Goal: Find contact information: Find contact information

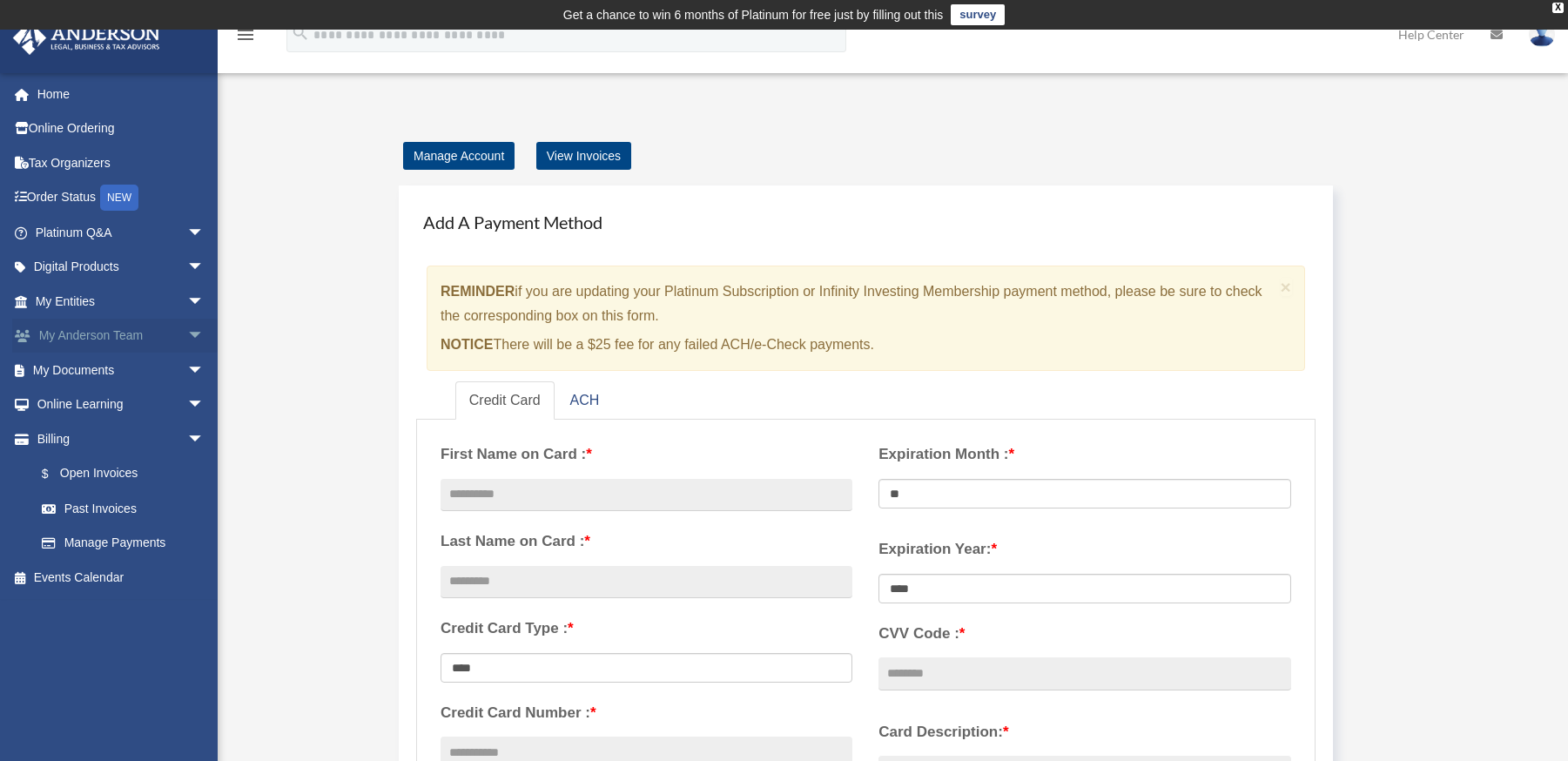
click at [69, 336] on link "My [PERSON_NAME] Team arrow_drop_down" at bounding box center [122, 336] width 219 height 35
click at [187, 341] on span "arrow_drop_down" at bounding box center [204, 337] width 35 height 36
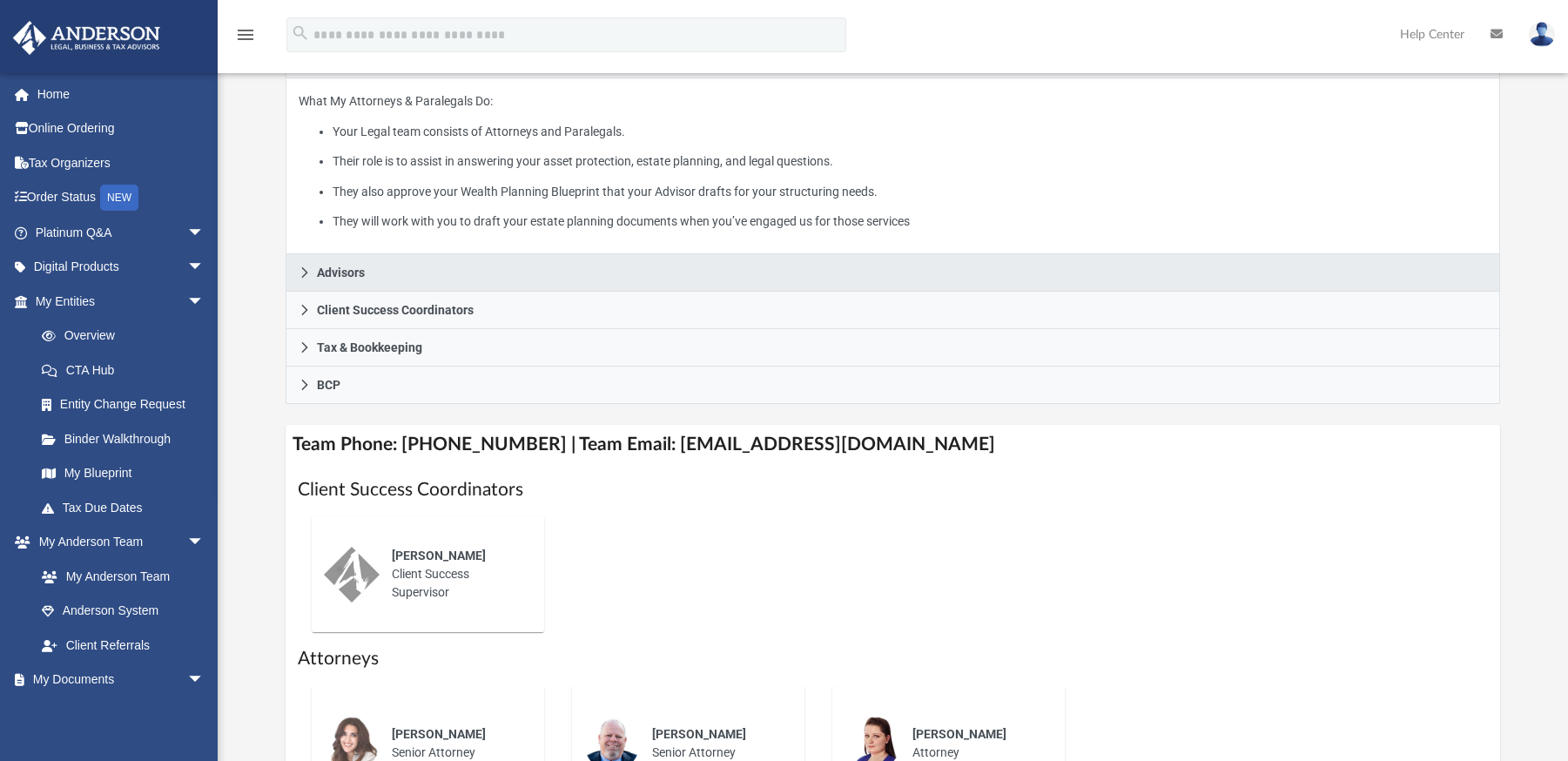
scroll to position [348, 0]
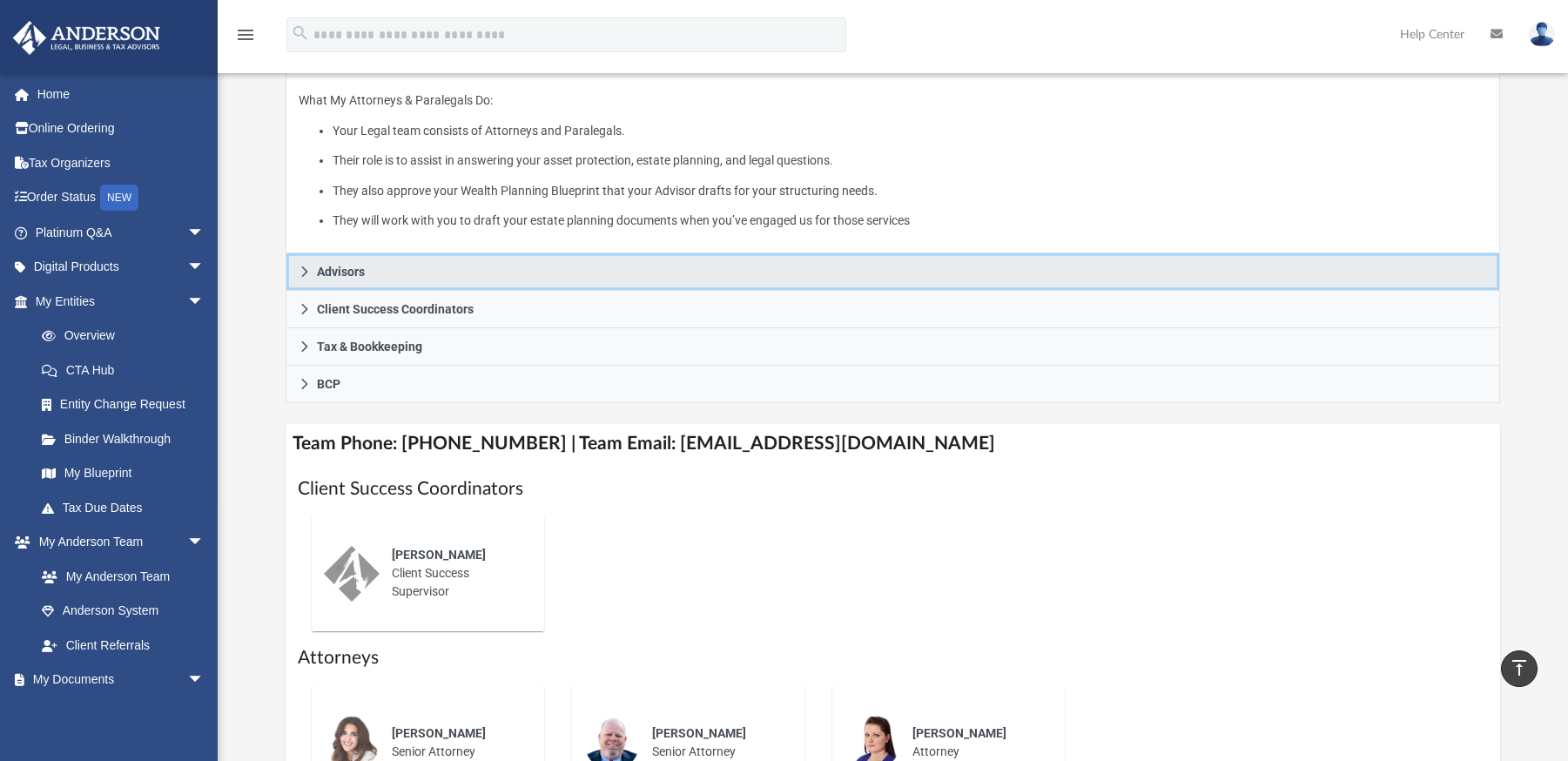
click at [305, 269] on icon at bounding box center [305, 272] width 12 height 12
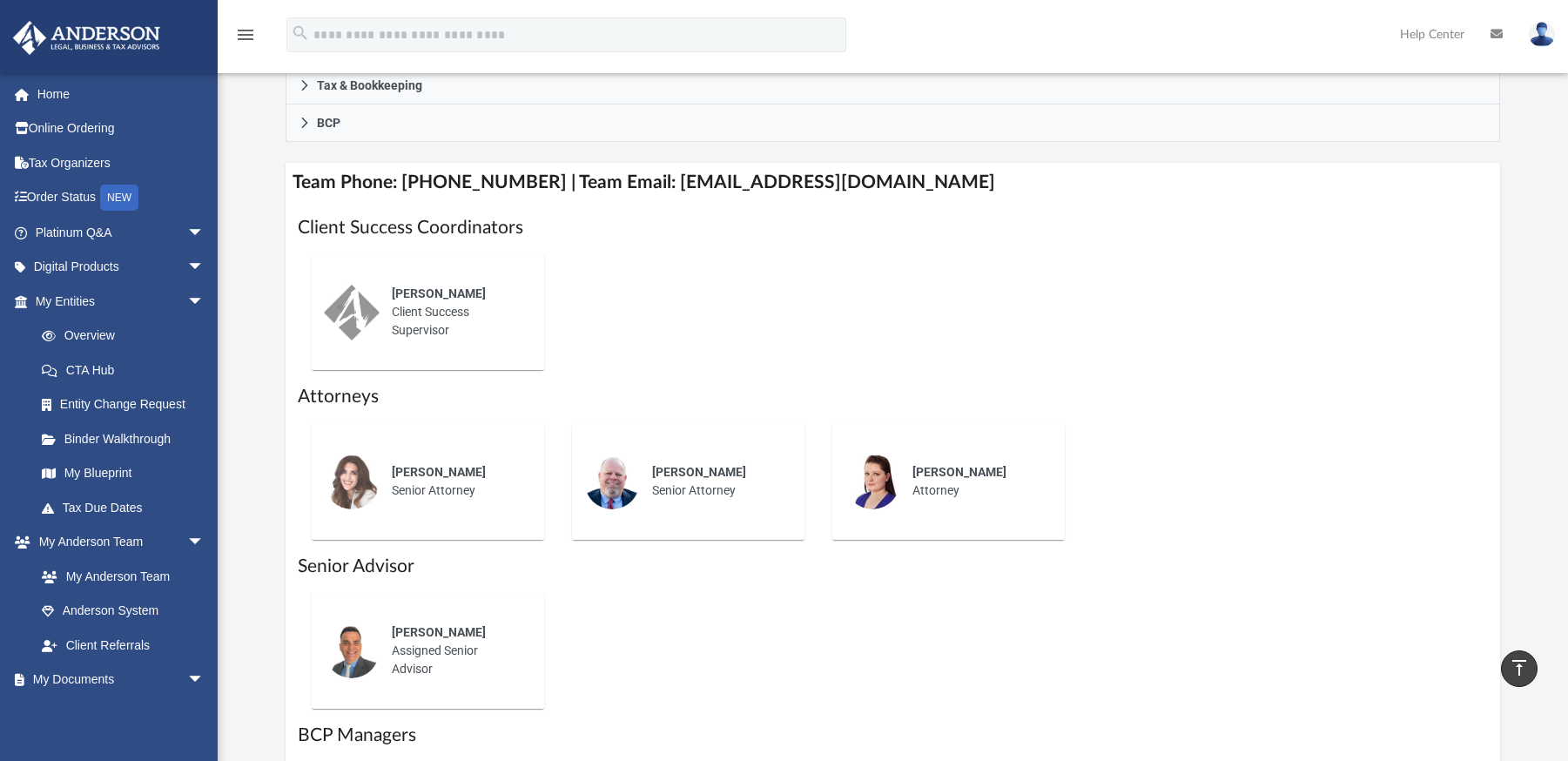
scroll to position [522, 0]
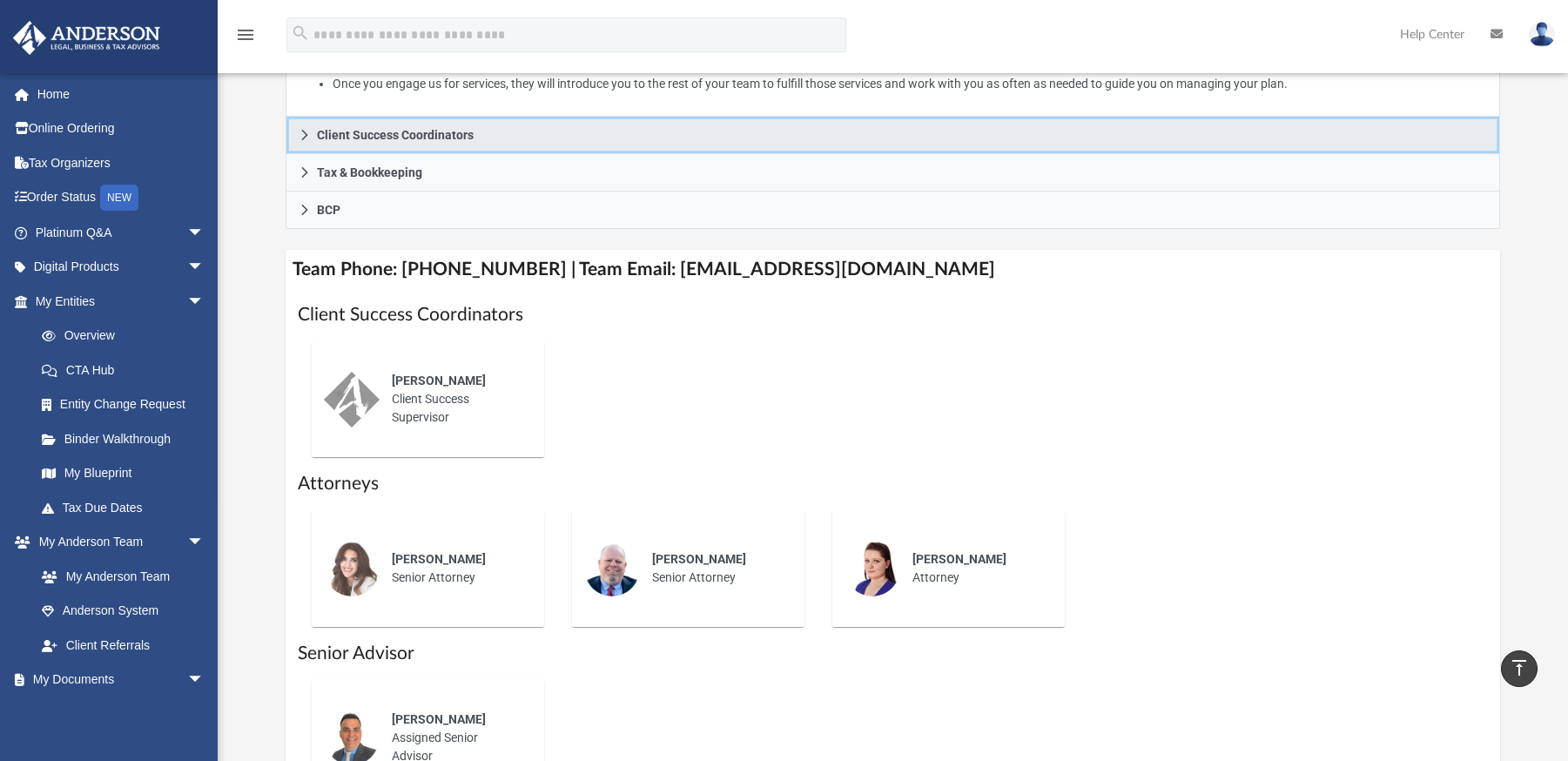
click at [299, 132] on icon at bounding box center [305, 135] width 12 height 12
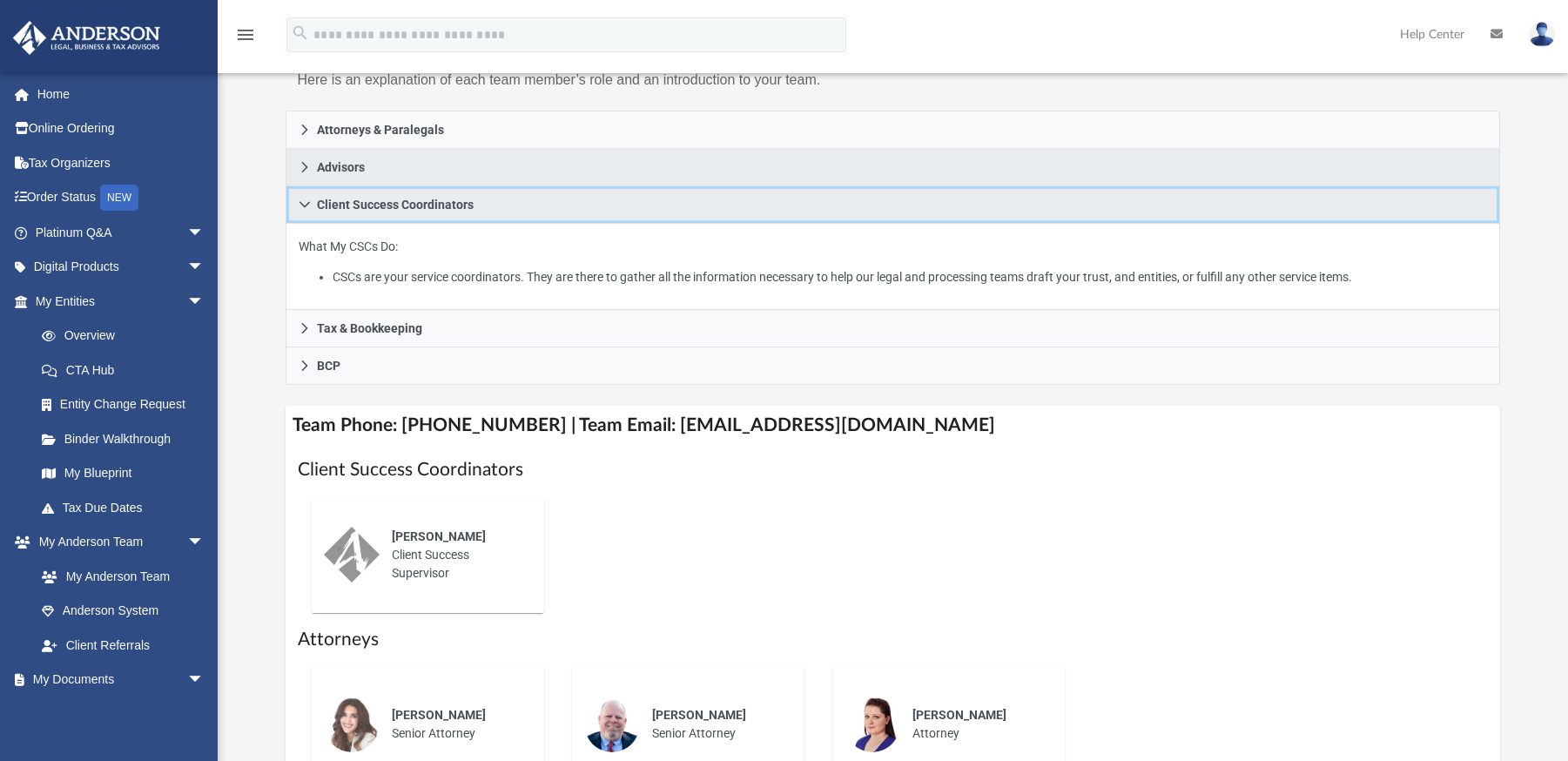
scroll to position [348, 0]
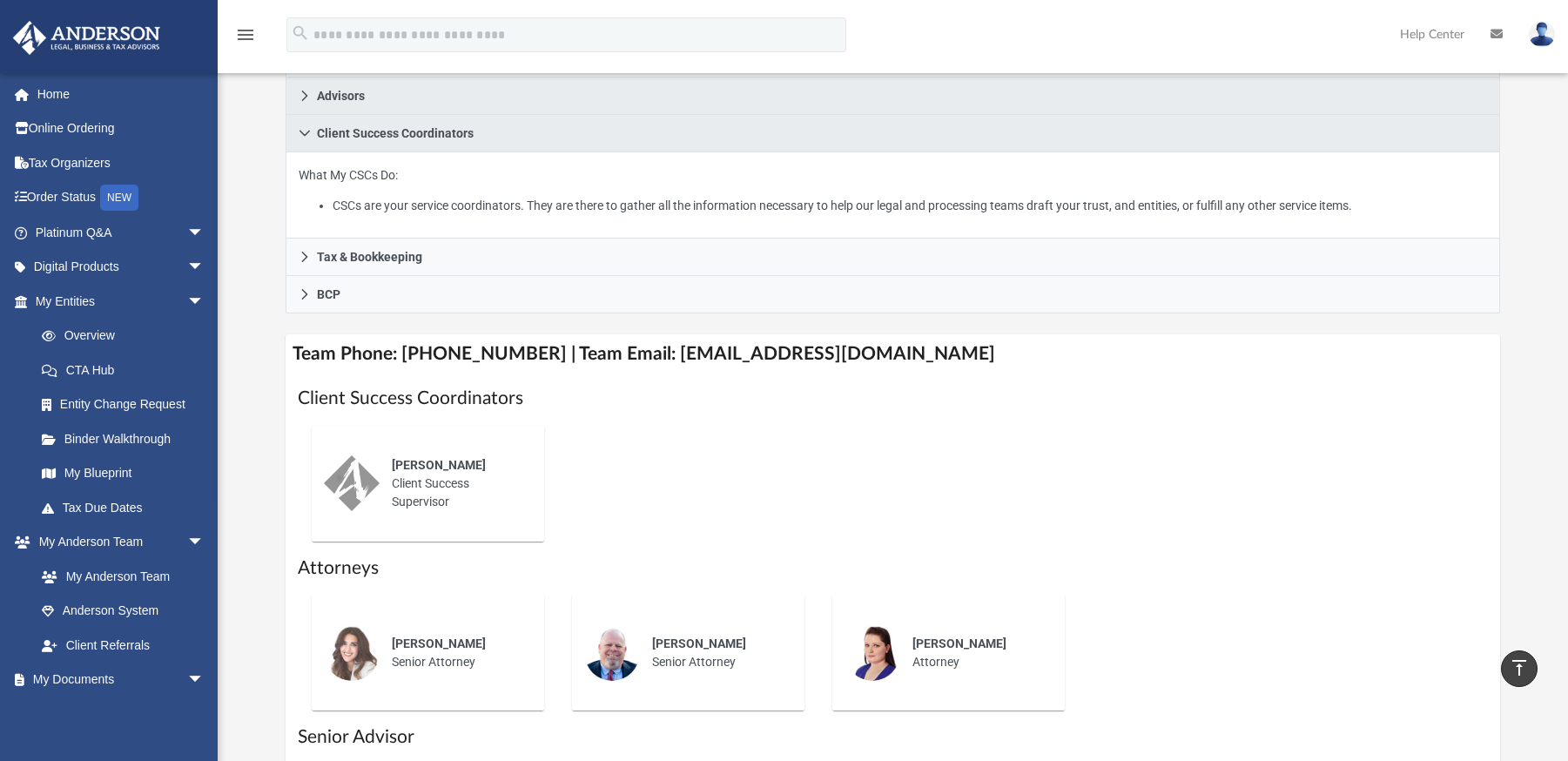
click at [912, 351] on h4 "Team Phone: (725) 208-3133 | Team Email: myteam@andersonadvisors.com" at bounding box center [893, 353] width 1215 height 39
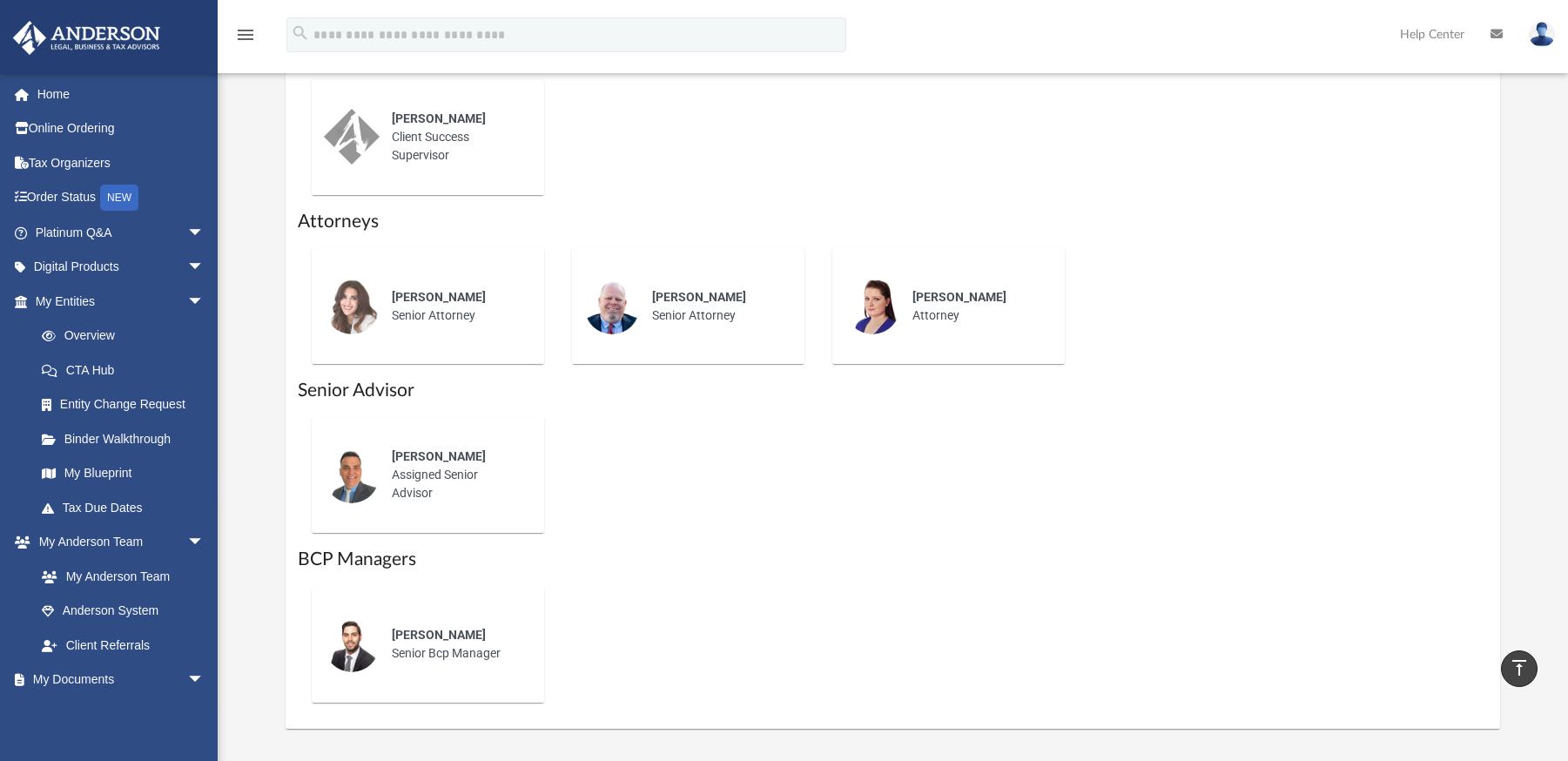
scroll to position [696, 0]
